Goal: Information Seeking & Learning: Learn about a topic

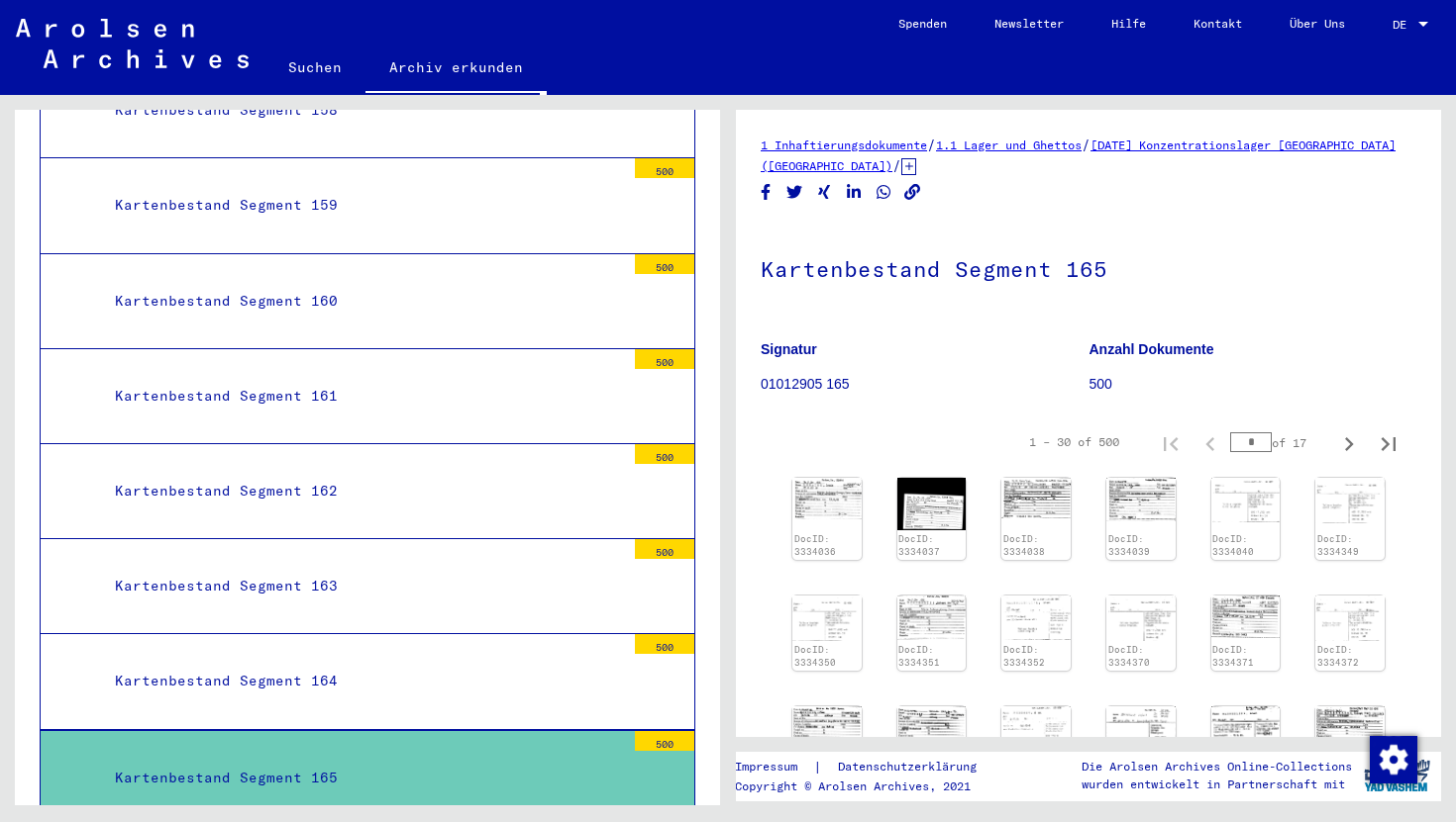
click at [818, 516] on img at bounding box center [826, 499] width 70 height 42
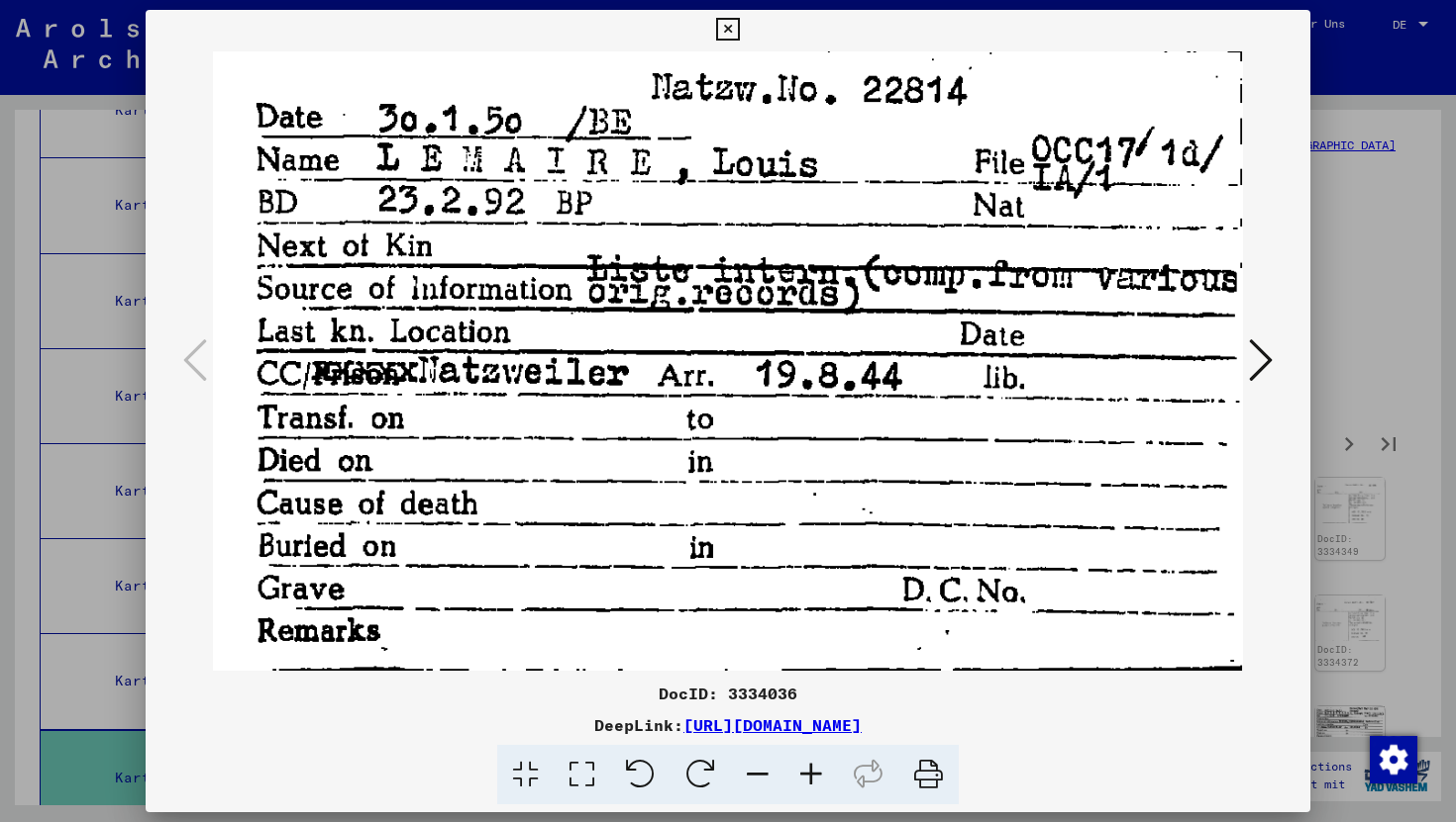
click at [731, 29] on icon at bounding box center [727, 30] width 23 height 24
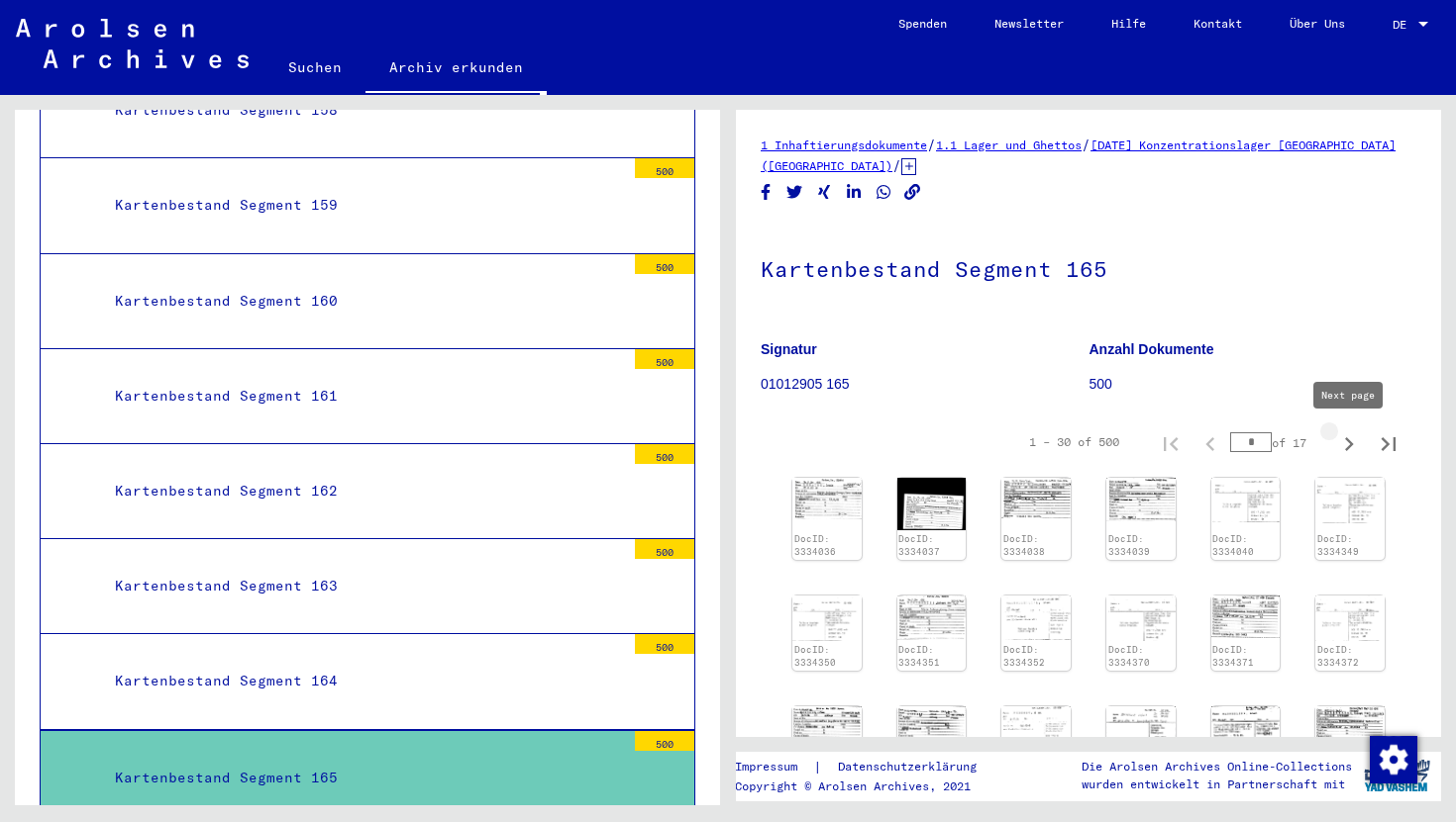
click at [1344, 446] on icon "Next page" at bounding box center [1349, 444] width 28 height 28
type input "*"
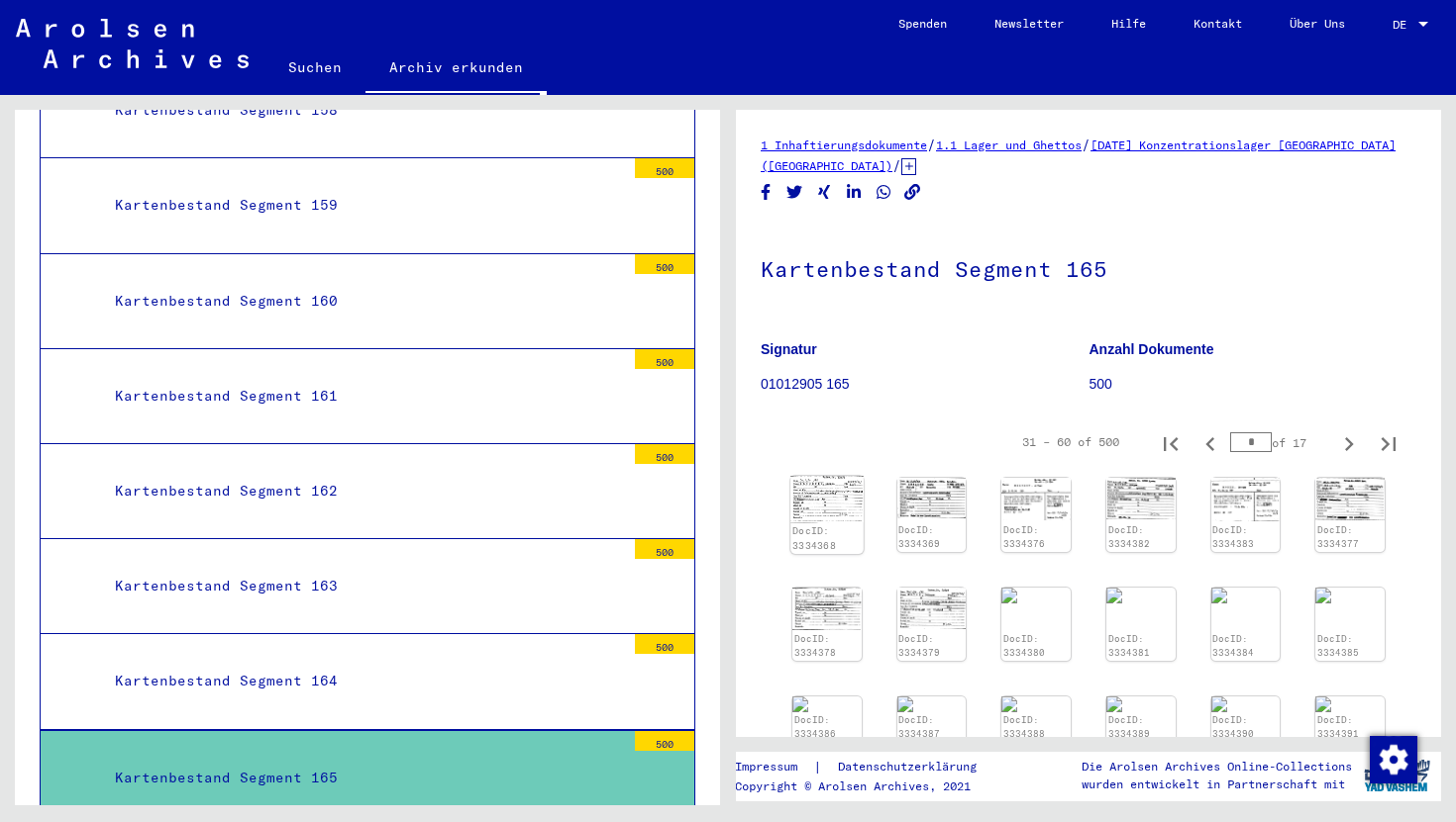
click at [835, 510] on img at bounding box center [825, 499] width 73 height 47
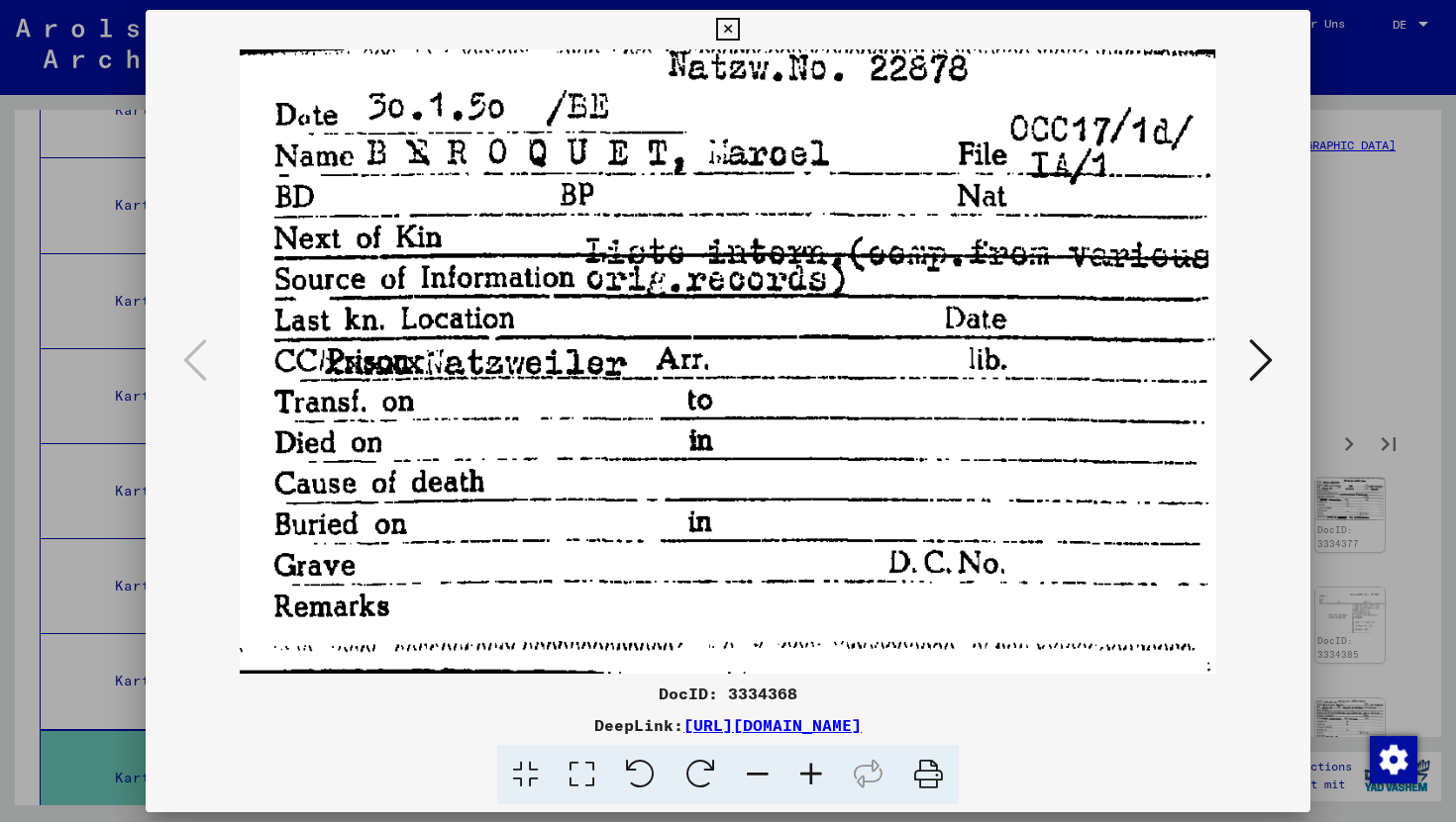
click at [1274, 356] on button at bounding box center [1260, 362] width 36 height 57
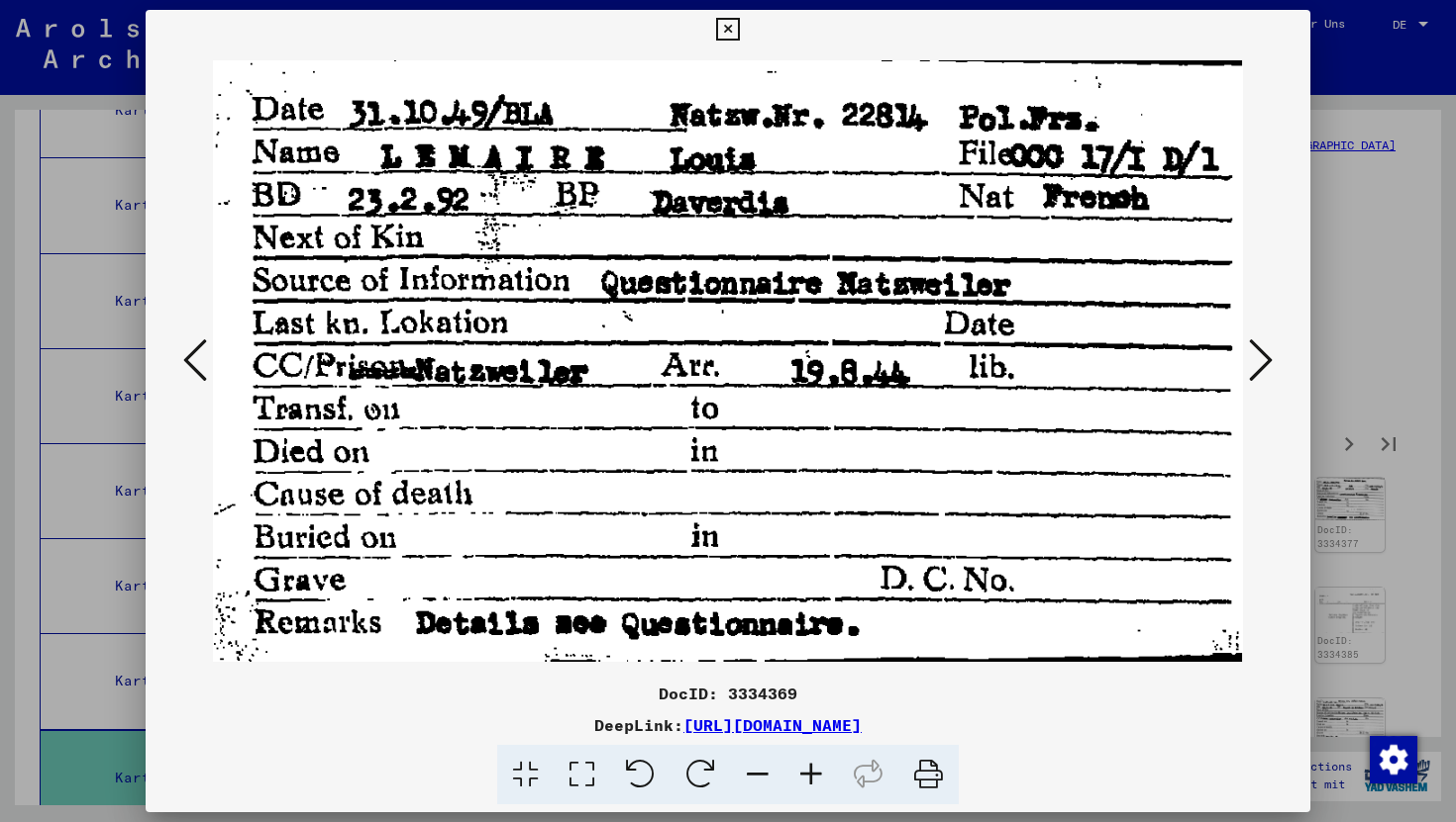
click at [1274, 356] on button at bounding box center [1260, 362] width 36 height 57
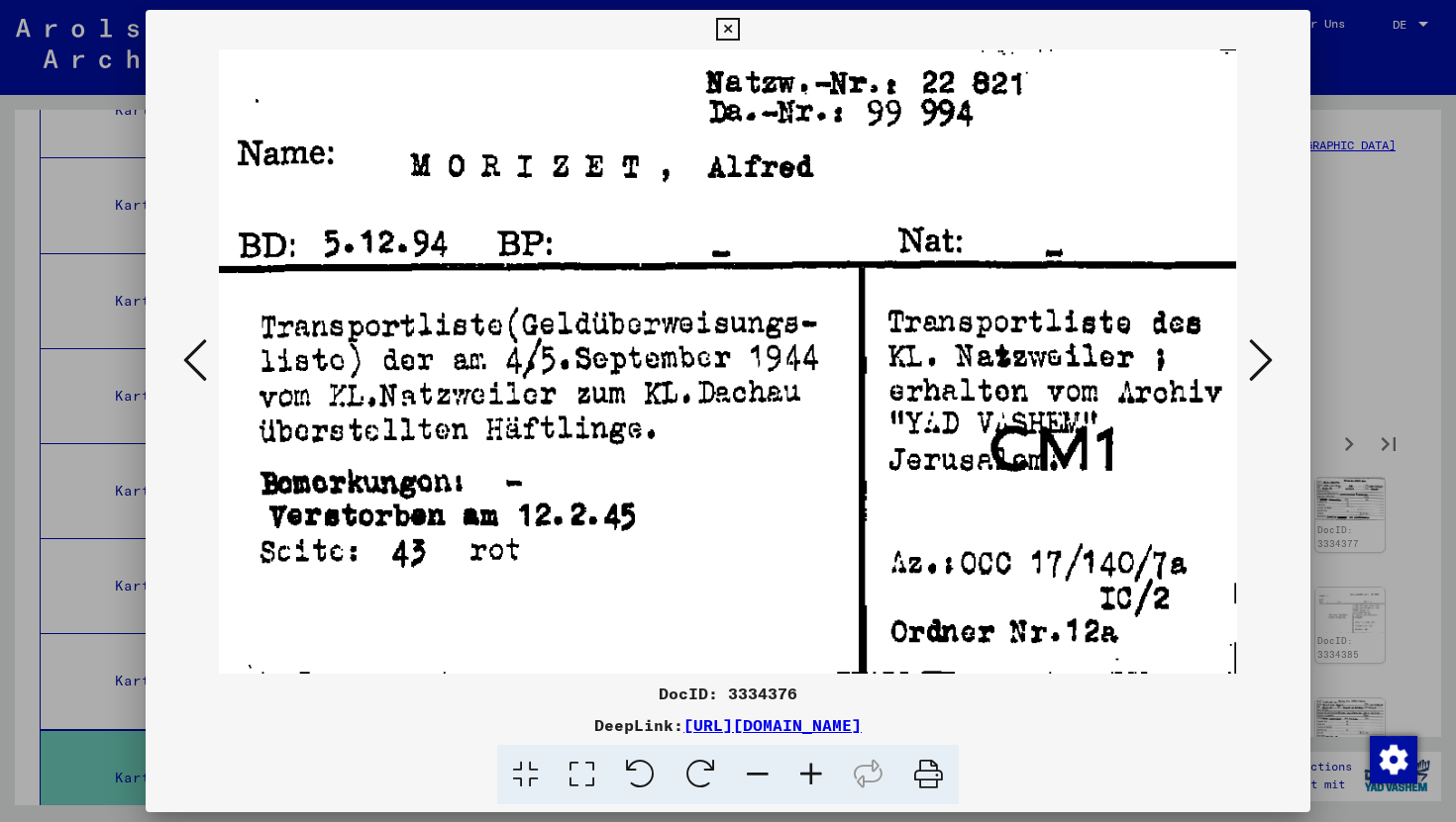
click at [1274, 356] on button at bounding box center [1260, 362] width 36 height 57
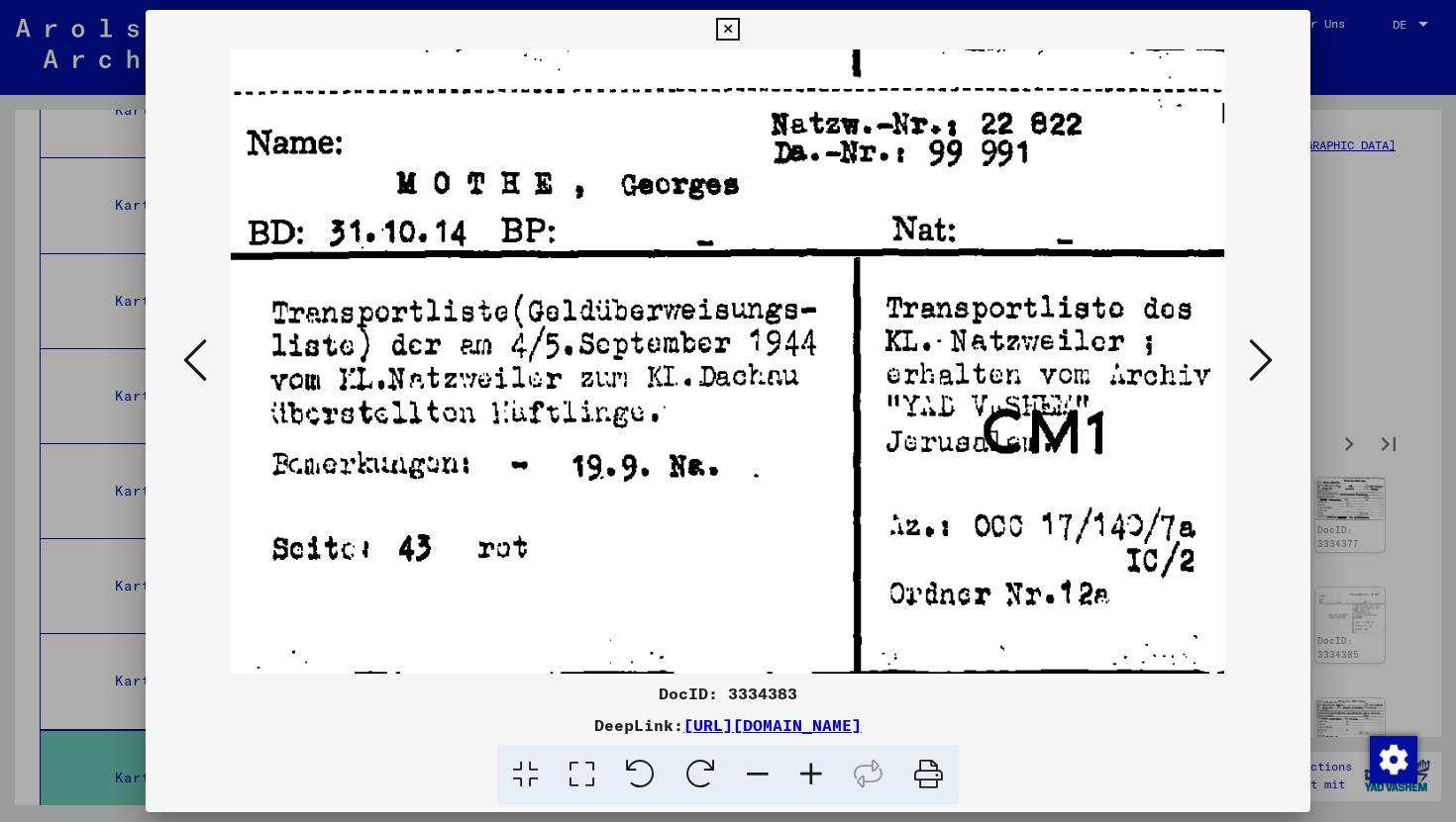
click at [1274, 356] on button at bounding box center [1260, 362] width 36 height 57
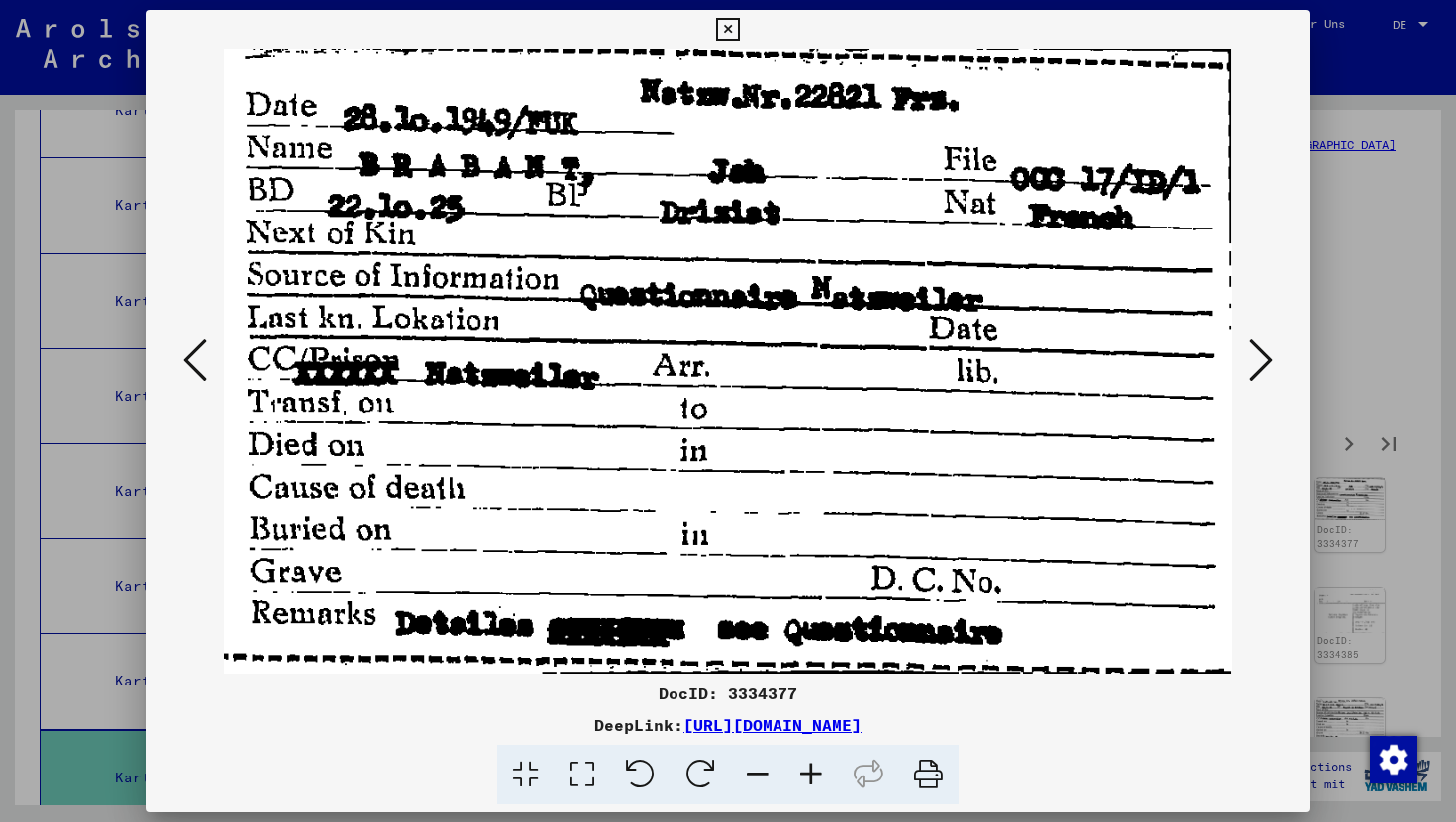
click at [732, 29] on icon at bounding box center [727, 30] width 23 height 24
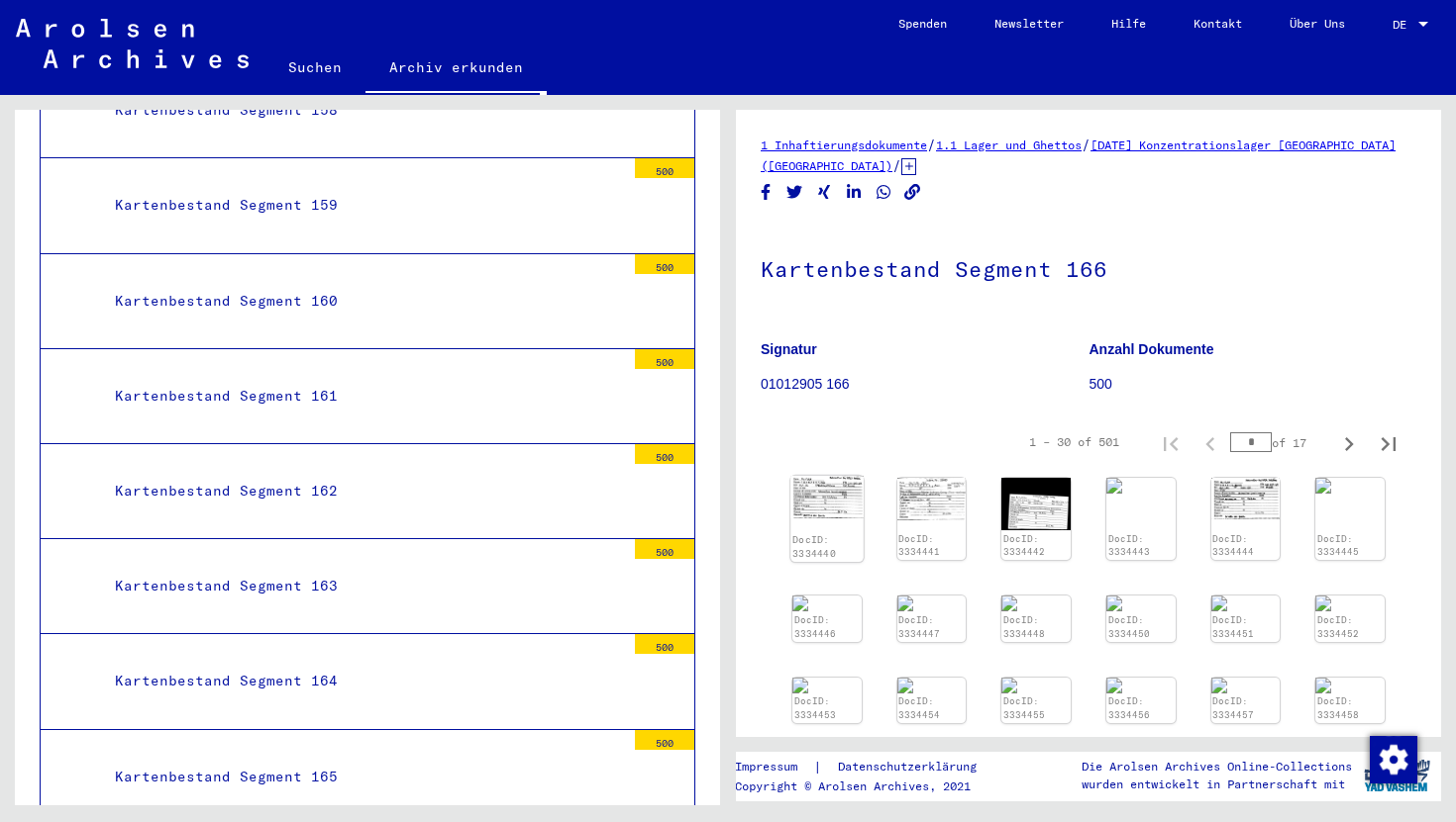
click at [820, 529] on div "DocID: 3334440" at bounding box center [825, 519] width 73 height 86
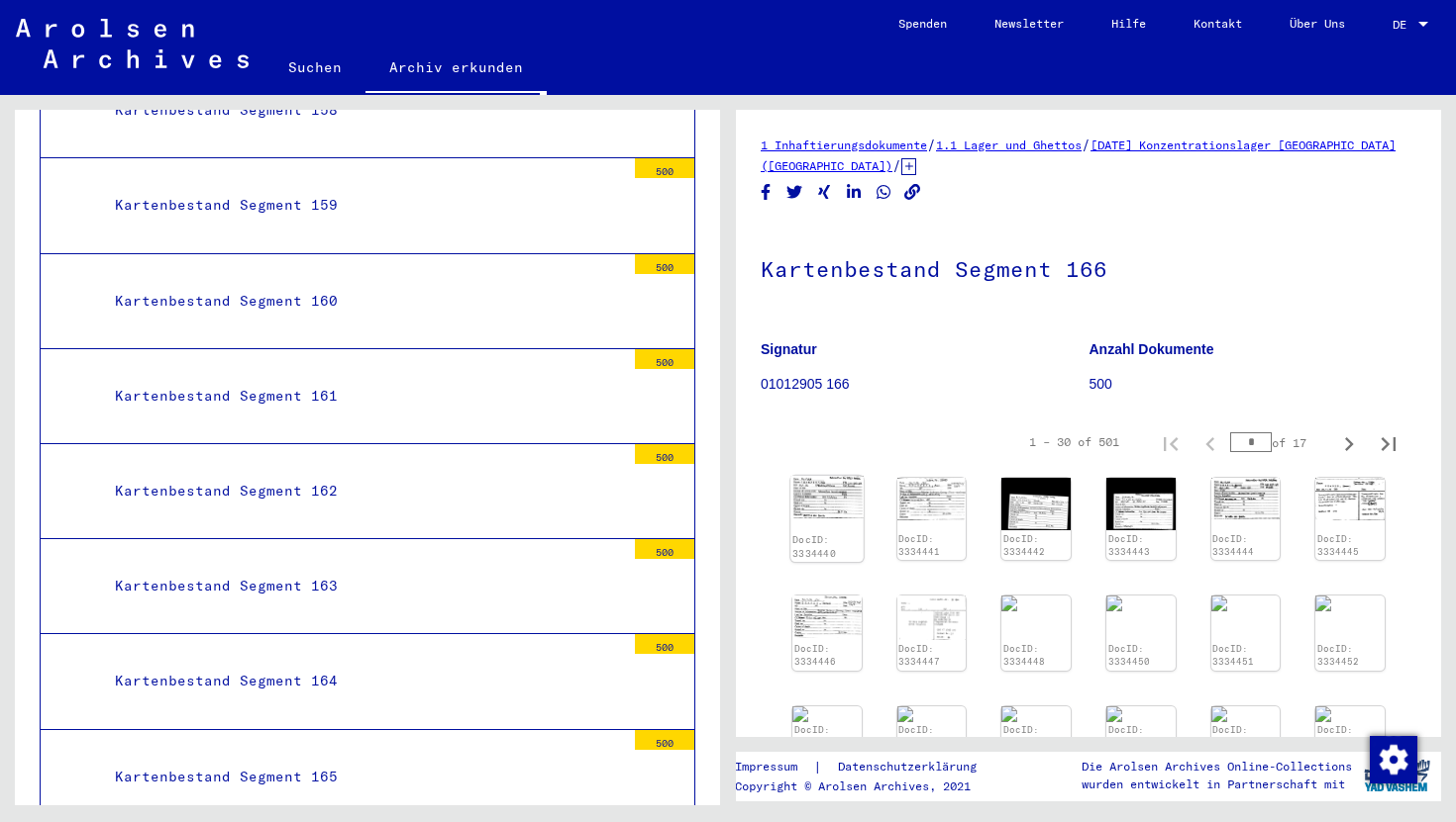
click at [826, 491] on img at bounding box center [825, 497] width 73 height 43
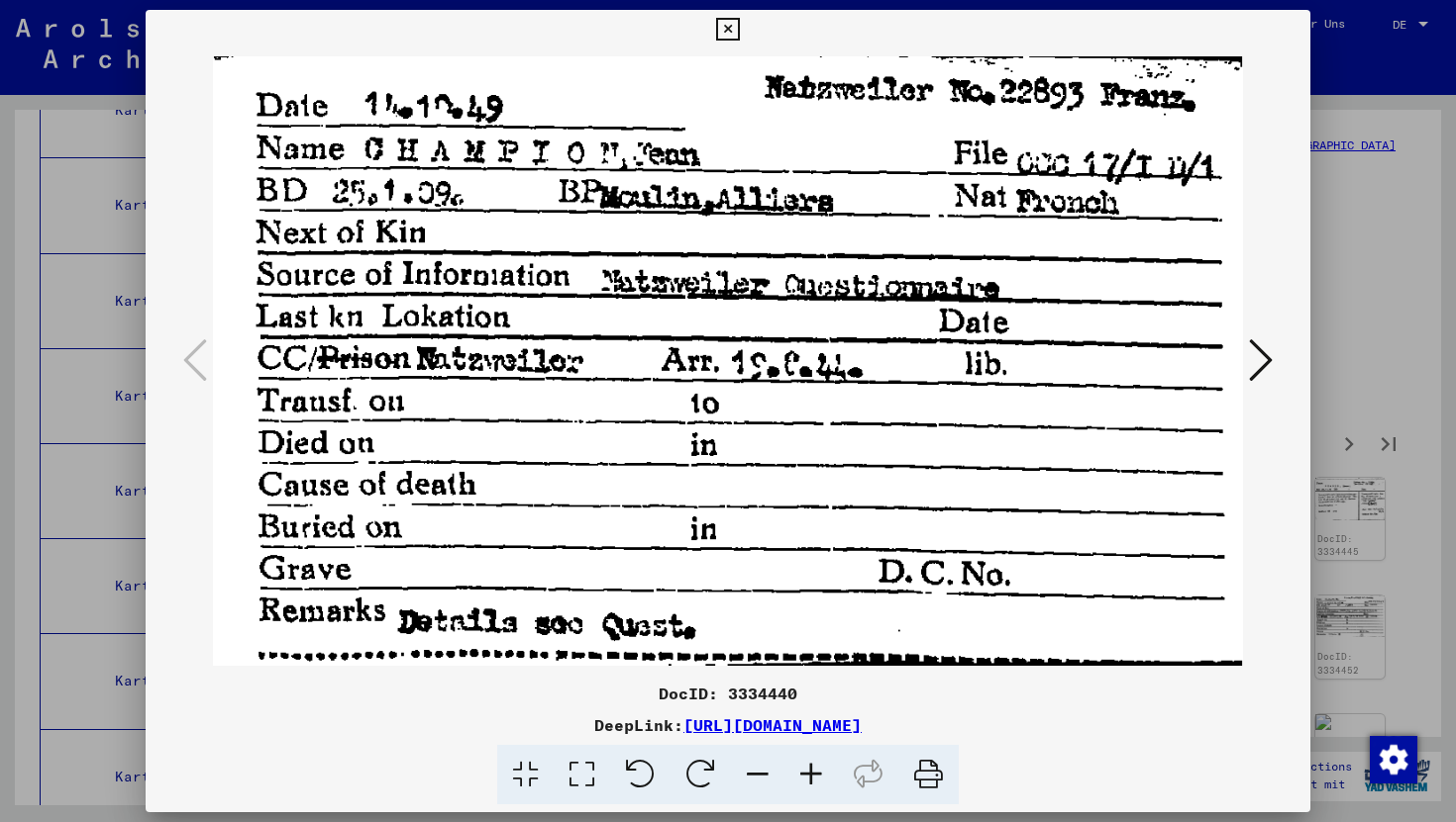
click at [717, 39] on icon at bounding box center [727, 30] width 23 height 24
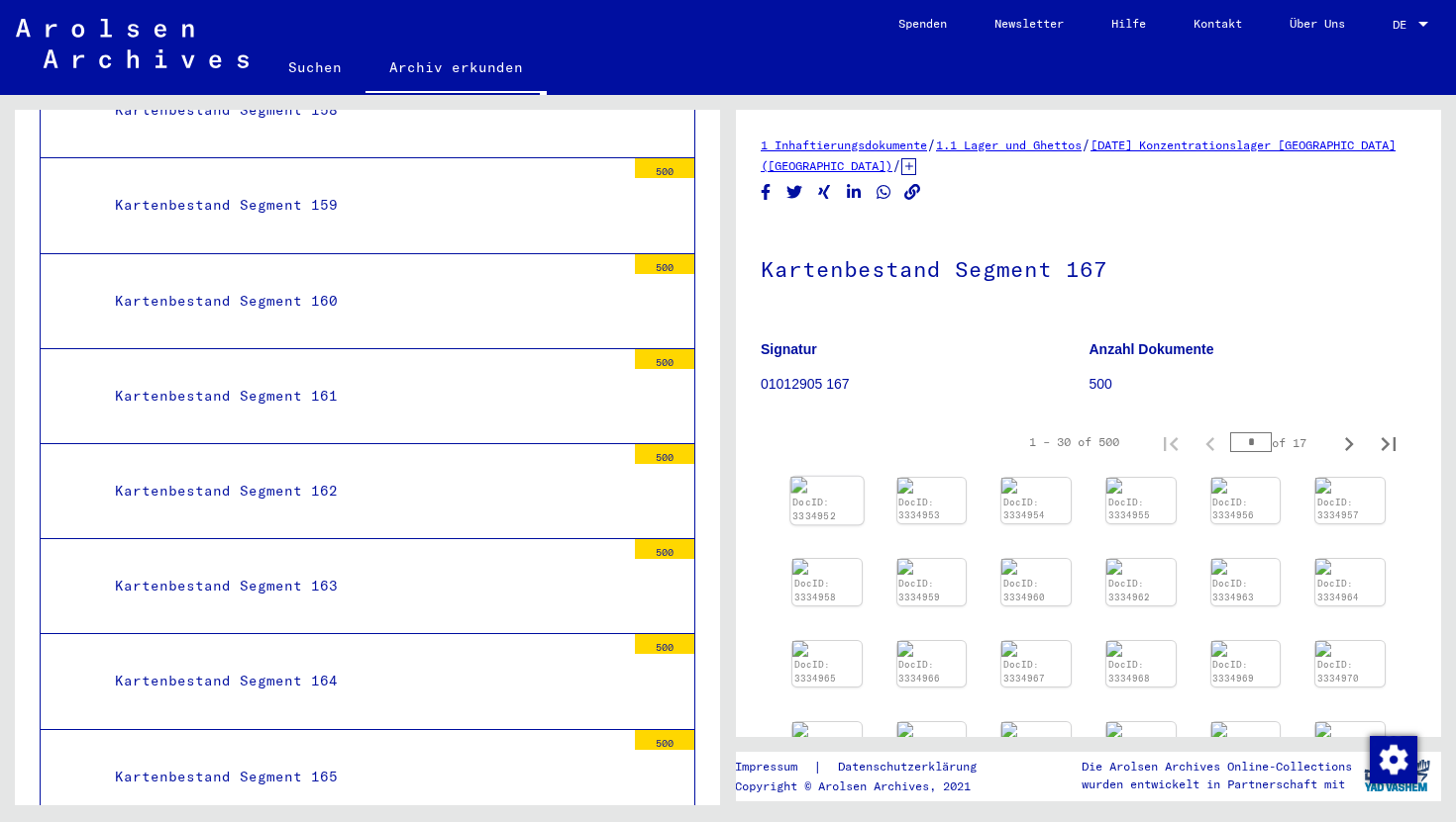
click at [849, 505] on div "DocID: 3334952" at bounding box center [826, 510] width 70 height 28
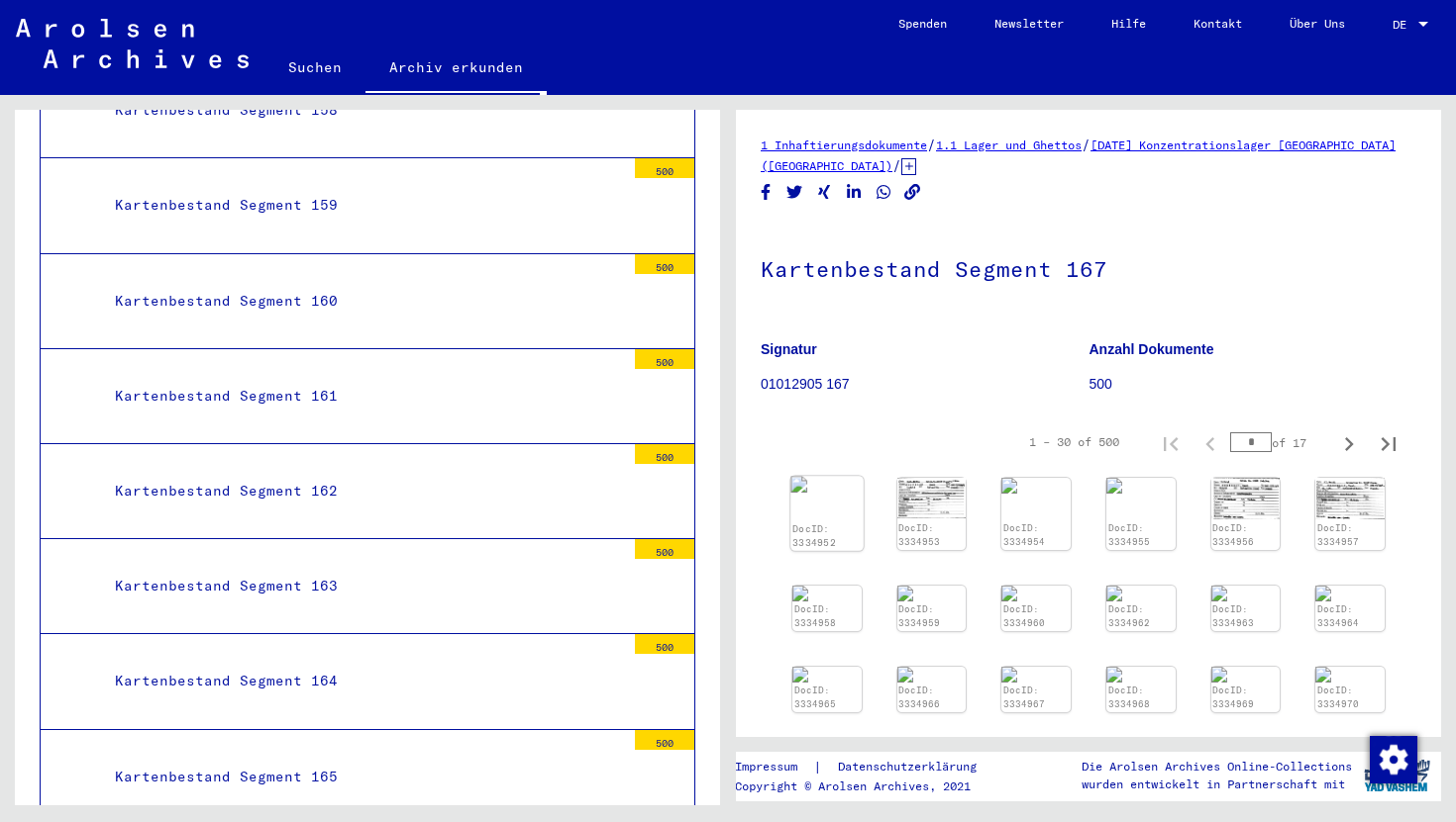
click at [849, 505] on div "DocID: 3334952" at bounding box center [825, 514] width 73 height 76
click at [849, 505] on img at bounding box center [825, 498] width 73 height 45
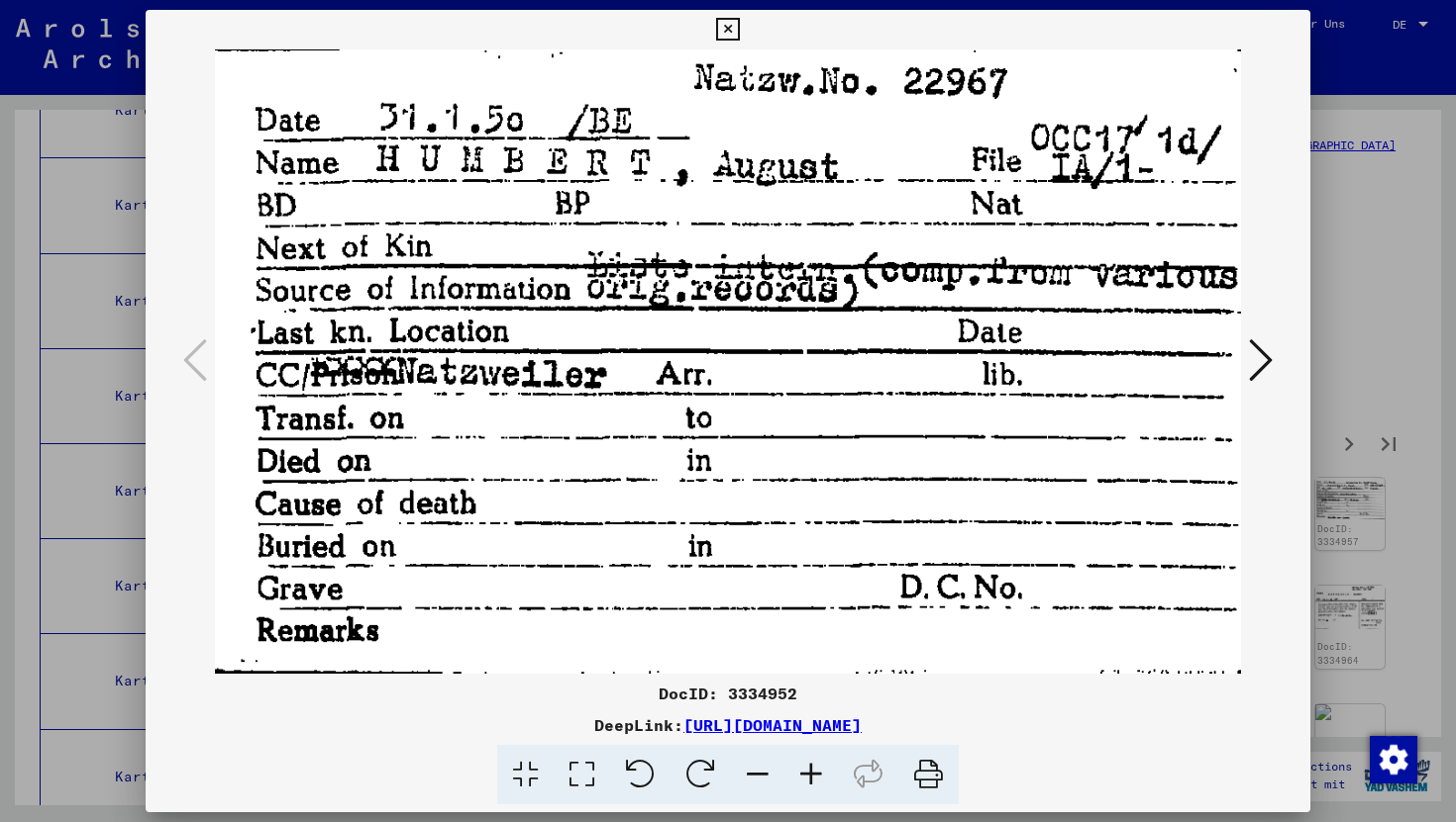
click at [1268, 375] on icon at bounding box center [1260, 361] width 24 height 48
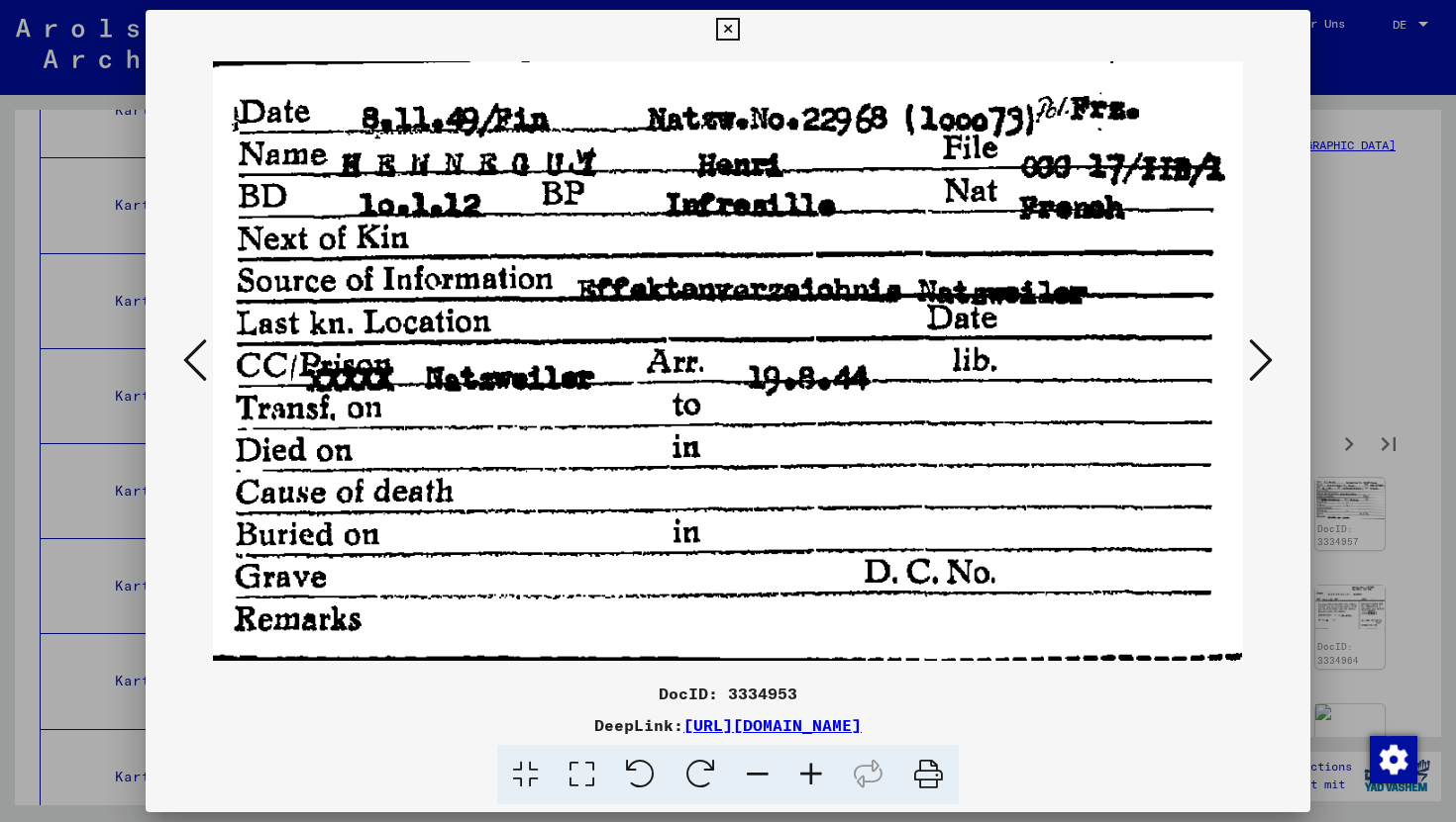
click at [1268, 375] on icon at bounding box center [1260, 361] width 24 height 48
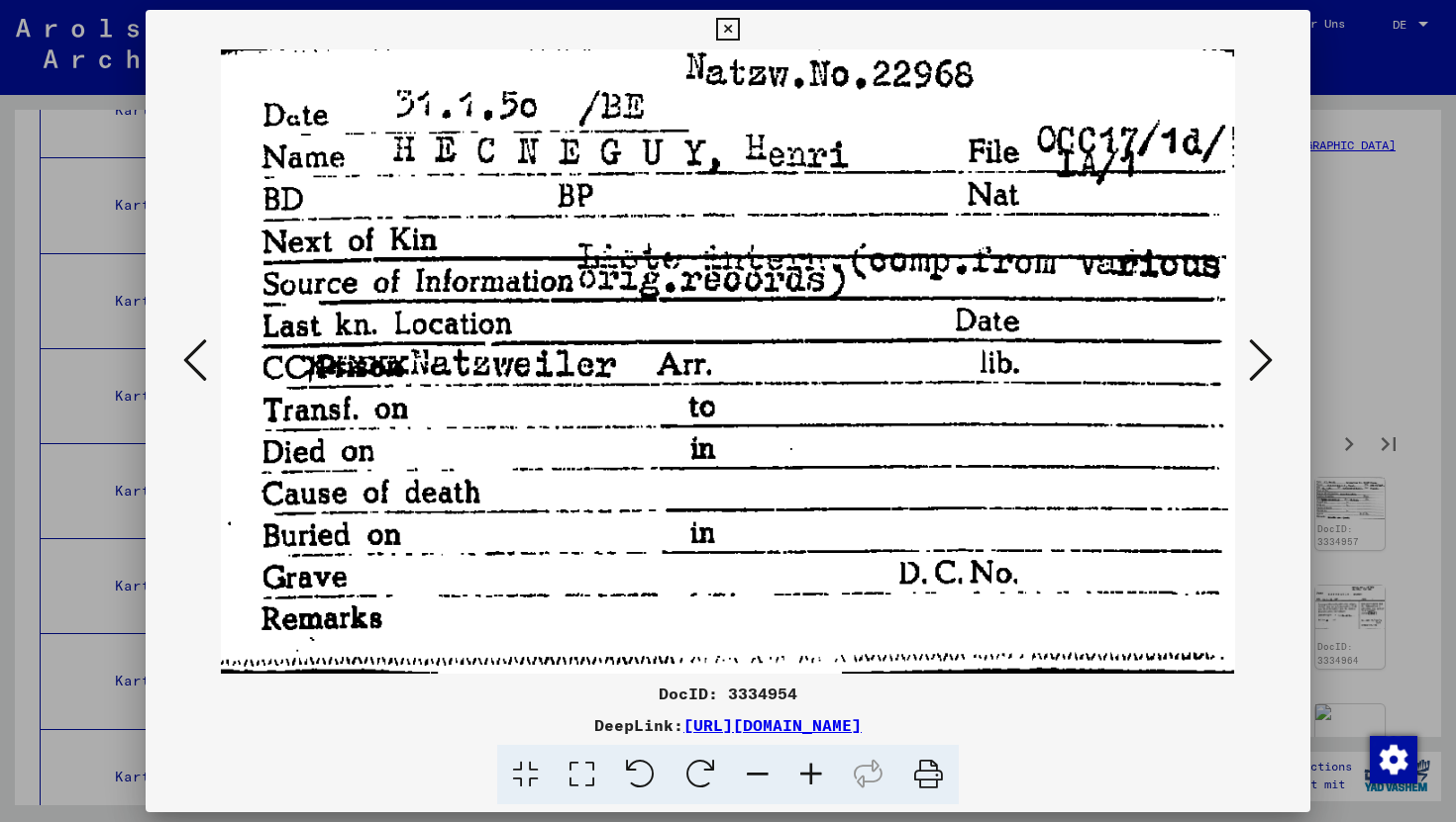
click at [1268, 375] on icon at bounding box center [1260, 361] width 24 height 48
